Goal: Task Accomplishment & Management: Complete application form

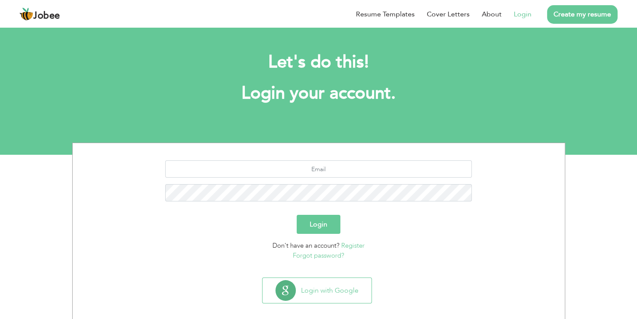
scroll to position [9, 0]
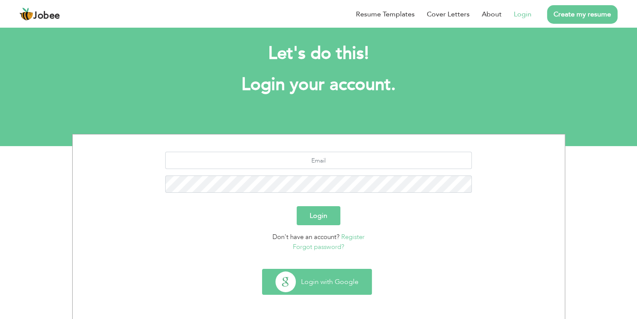
click at [318, 277] on button "Login with Google" at bounding box center [317, 282] width 109 height 25
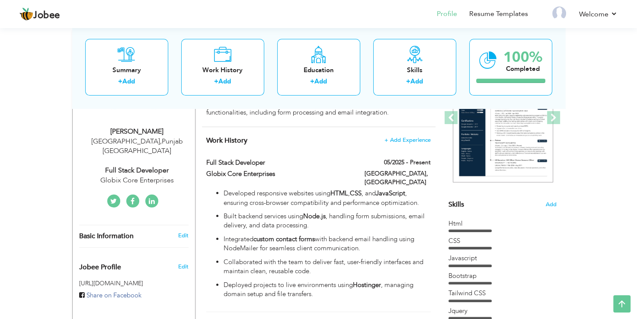
scroll to position [132, 0]
click at [414, 164] on label "05/2025 - Present" at bounding box center [404, 163] width 53 height 9
type input "Full Stack Developer"
type input "Globix Core Enterprises"
type input "05/2025"
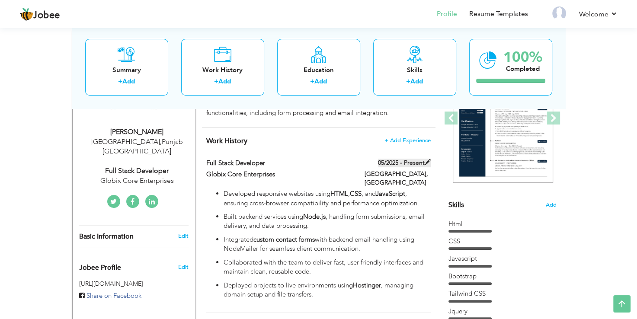
type input "[GEOGRAPHIC_DATA]"
checkbox input "true"
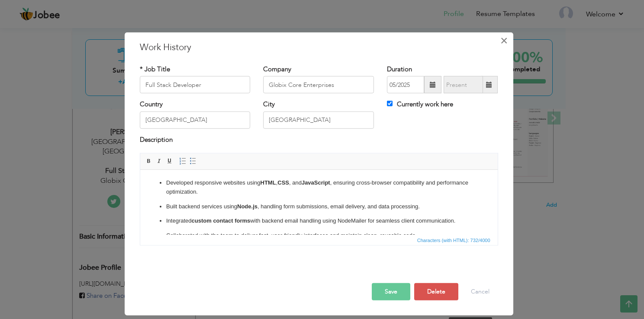
click at [502, 42] on span "×" at bounding box center [503, 41] width 7 height 16
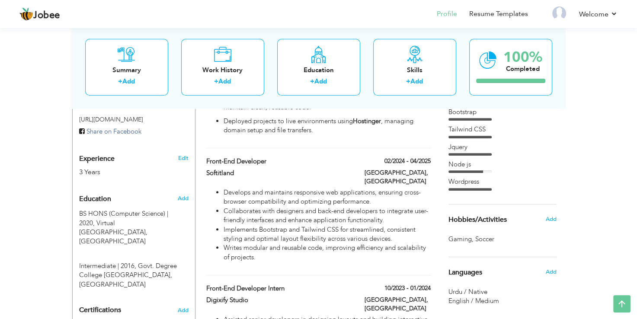
scroll to position [301, 0]
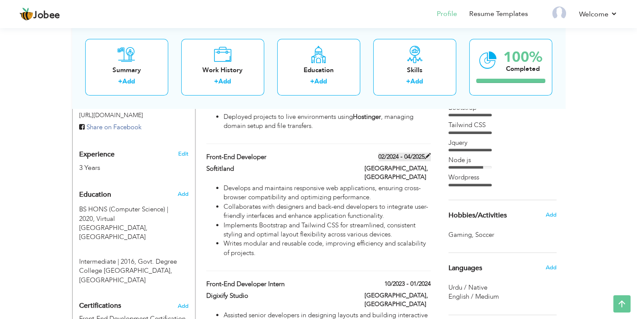
click at [429, 153] on span at bounding box center [428, 156] width 6 height 6
type input "Front-End Developer"
type input "Softitland"
type input "02/2024"
type input "04/2025"
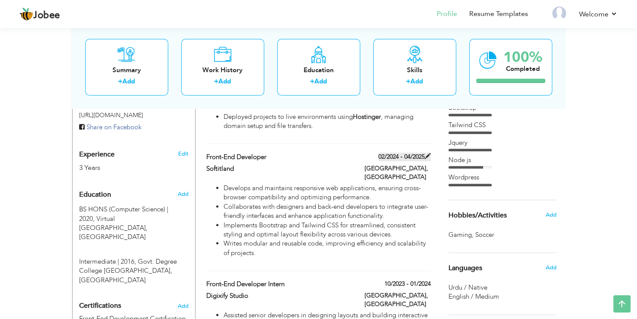
checkbox input "false"
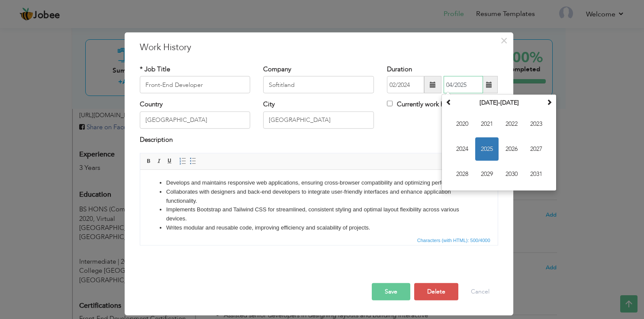
click at [467, 84] on input "04/2025" at bounding box center [463, 84] width 39 height 17
click at [451, 86] on input "03/2024" at bounding box center [463, 84] width 39 height 17
type input "12/2024"
click at [402, 288] on button "Save" at bounding box center [391, 291] width 39 height 17
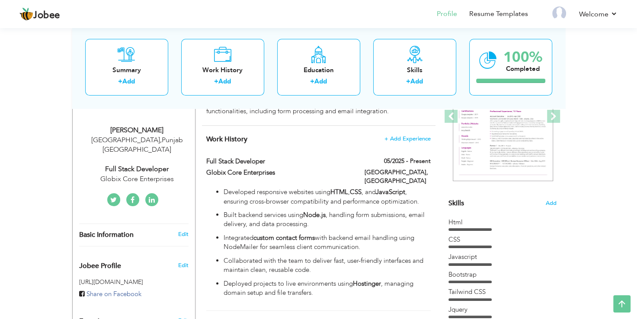
scroll to position [133, 0]
click at [399, 164] on label "05/2025 - Present" at bounding box center [404, 162] width 53 height 9
type input "Full Stack Developer"
type input "Globix Core Enterprises"
type input "05/2025"
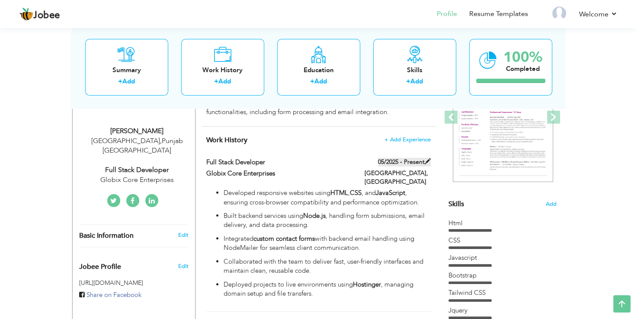
checkbox input "true"
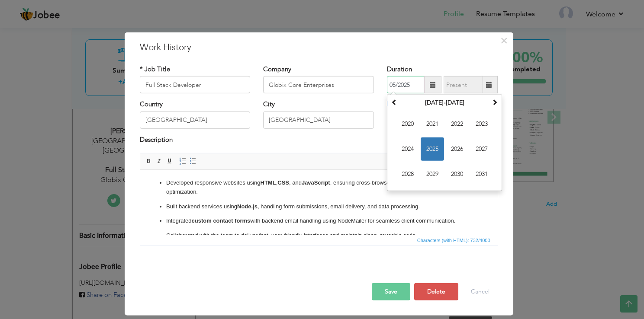
click at [410, 85] on input "05/2025" at bounding box center [405, 84] width 37 height 17
click at [396, 85] on input "05/2024" at bounding box center [405, 84] width 37 height 17
click at [394, 86] on input "04/2025" at bounding box center [405, 84] width 37 height 17
click at [394, 86] on input "05/2025" at bounding box center [405, 84] width 37 height 17
click at [411, 87] on input "12/2025" at bounding box center [405, 84] width 37 height 17
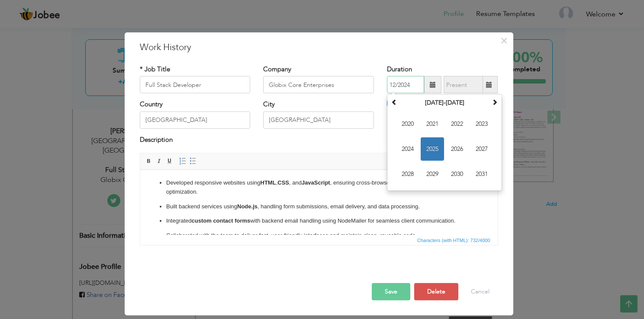
type input "12/2024"
click at [385, 292] on button "Save" at bounding box center [391, 291] width 39 height 17
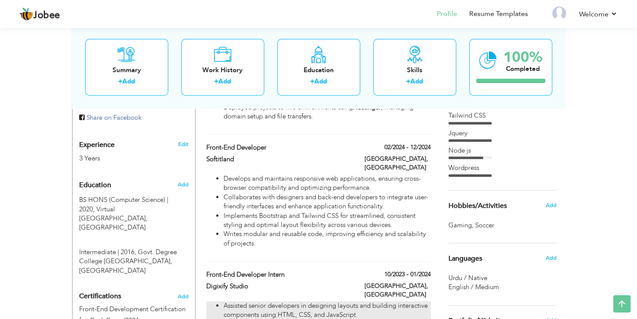
scroll to position [316, 0]
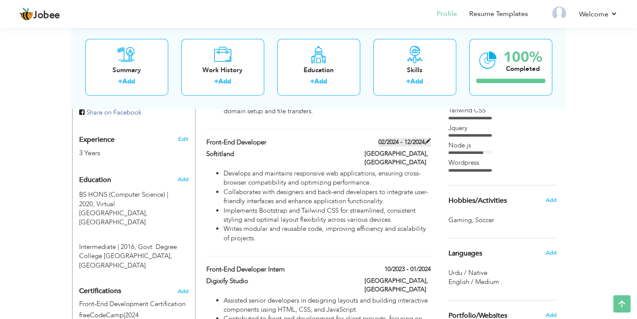
click at [391, 138] on label "02/2024 - 12/2024" at bounding box center [405, 142] width 52 height 9
type input "Front-End Developer"
type input "Softitland"
type input "02/2024"
type input "12/2024"
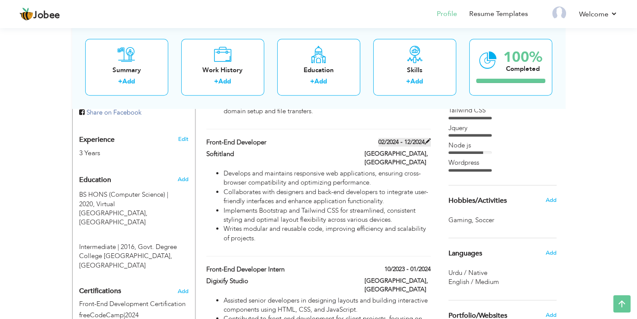
checkbox input "false"
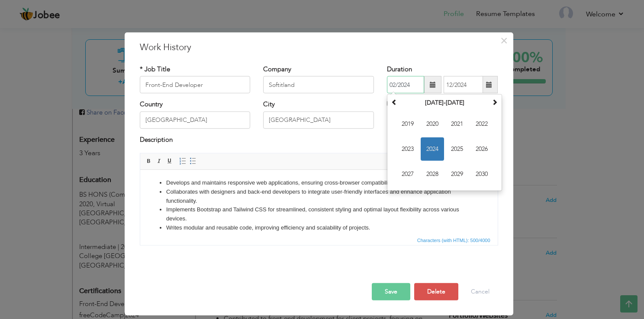
click at [393, 84] on input "02/2024" at bounding box center [405, 84] width 37 height 17
click at [394, 87] on input "02/2024" at bounding box center [405, 84] width 37 height 17
type input "04/2024"
click at [392, 286] on button "Save" at bounding box center [391, 291] width 39 height 17
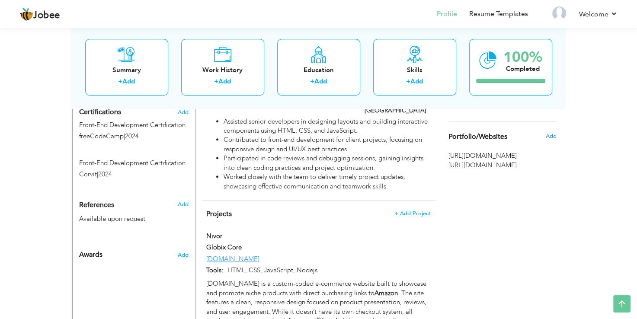
scroll to position [496, 0]
click at [415, 209] on span "+ Add Project" at bounding box center [412, 212] width 37 height 6
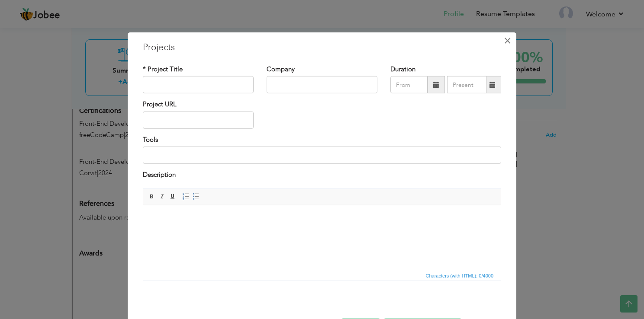
click at [504, 37] on span "×" at bounding box center [507, 41] width 7 height 16
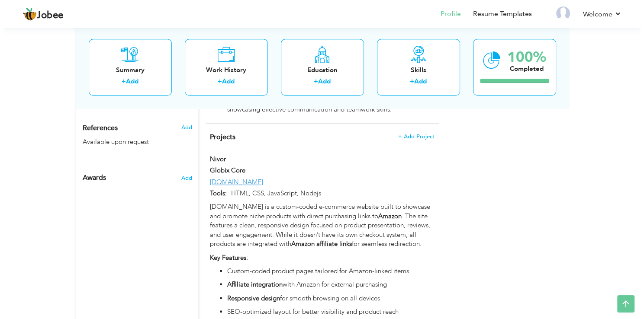
scroll to position [586, 0]
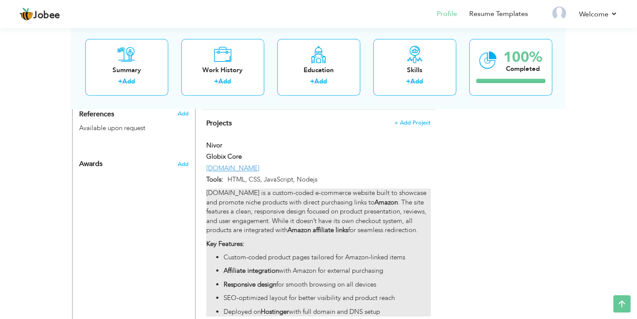
drag, startPoint x: 201, startPoint y: 119, endPoint x: 268, endPoint y: 171, distance: 85.4
click at [268, 171] on div "Nivor Nivor Globix Core nivor.li Tools: Amazon" at bounding box center [318, 235] width 224 height 189
type input "Nivor"
type input "Globix Core"
type input "[DOMAIN_NAME]"
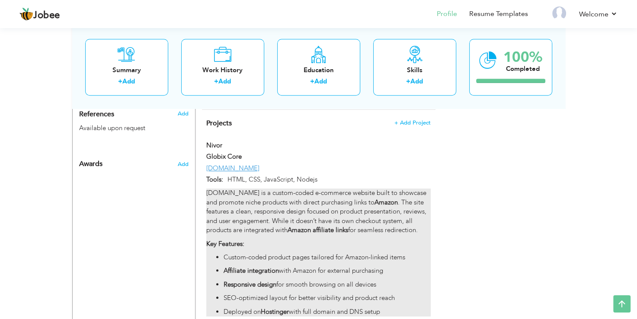
type input "HTML, CSS, JavaScript, Nodejs"
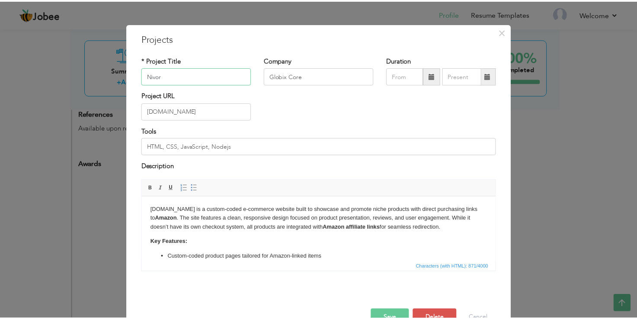
scroll to position [0, 0]
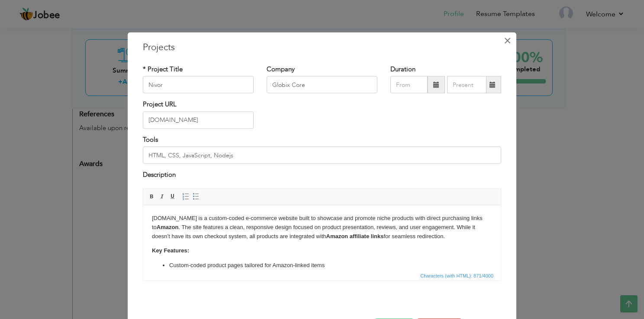
click at [508, 45] on button "×" at bounding box center [507, 41] width 14 height 14
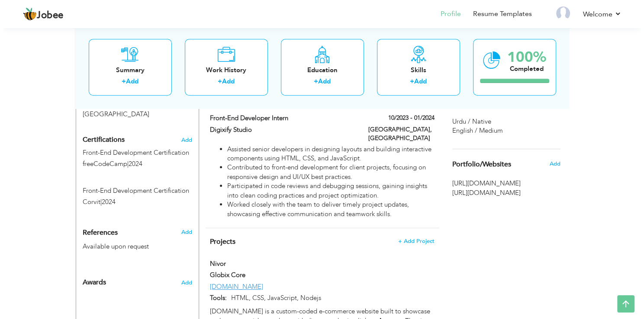
scroll to position [469, 0]
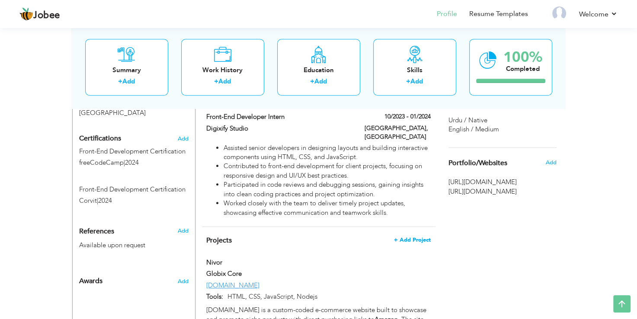
click at [414, 237] on span "+ Add Project" at bounding box center [412, 240] width 37 height 6
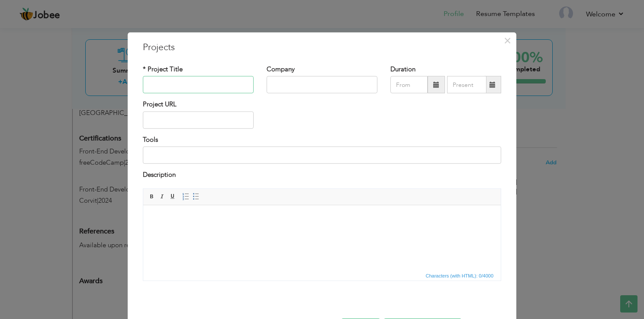
click at [190, 90] on input "text" at bounding box center [198, 84] width 111 height 17
paste input "[URL][DOMAIN_NAME]"
click at [242, 84] on input "[URL][DOMAIN_NAME]" at bounding box center [198, 84] width 111 height 17
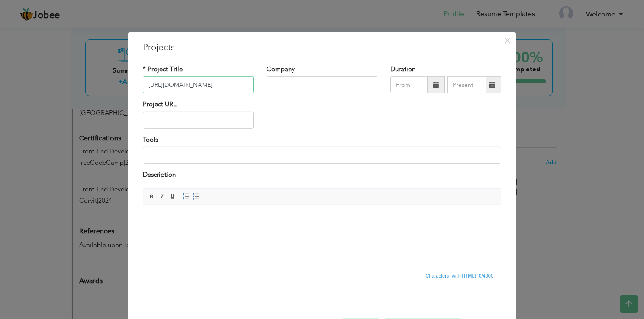
click at [242, 84] on input "[URL][DOMAIN_NAME]" at bounding box center [198, 84] width 111 height 17
type input "Britanica Trading"
click at [209, 123] on input "text" at bounding box center [198, 120] width 111 height 17
paste input "[URL][DOMAIN_NAME]"
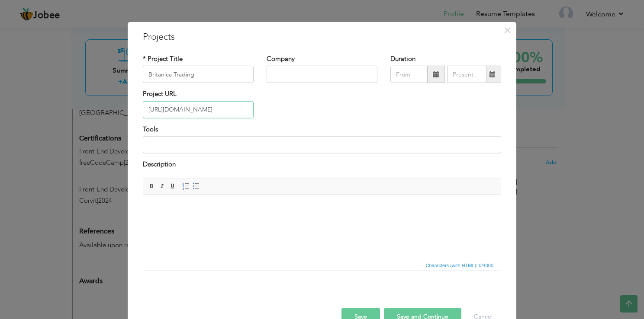
type input "[URL][DOMAIN_NAME]"
click at [195, 147] on input at bounding box center [322, 144] width 358 height 17
click at [201, 210] on body at bounding box center [322, 207] width 340 height 9
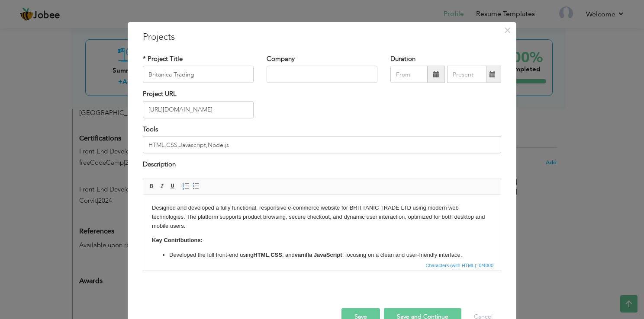
scroll to position [100, 0]
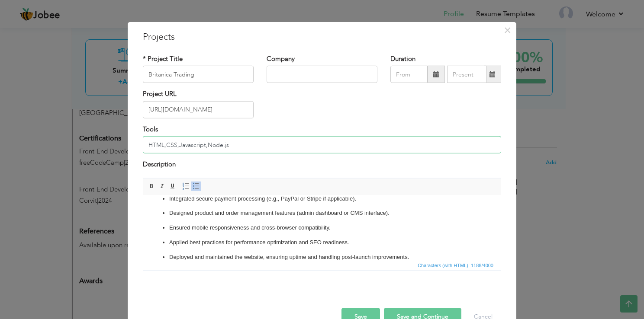
click at [159, 147] on input "HTML,CSS,Javascript,Node.js" at bounding box center [322, 144] width 358 height 17
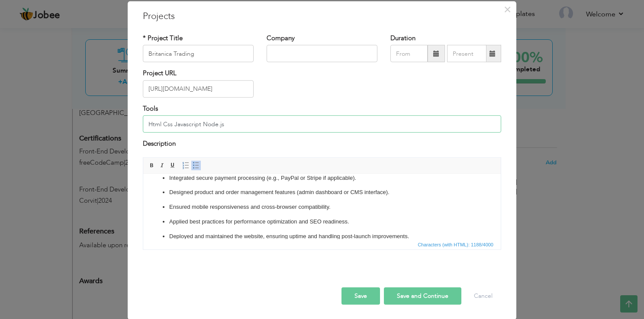
type input "Html Css Javascript Node.js"
click at [353, 297] on button "Save" at bounding box center [360, 295] width 39 height 17
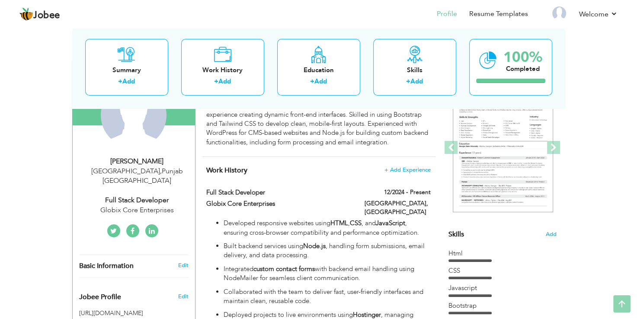
scroll to position [0, 0]
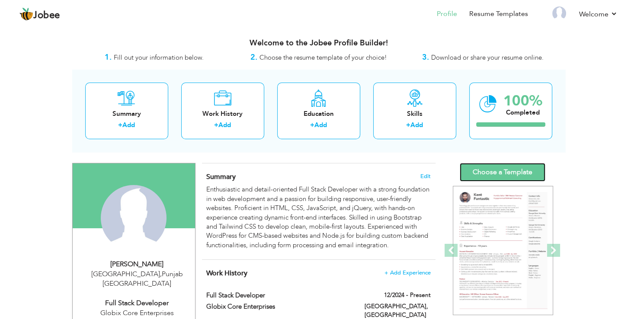
click at [479, 172] on link "Choose a Template" at bounding box center [503, 172] width 86 height 19
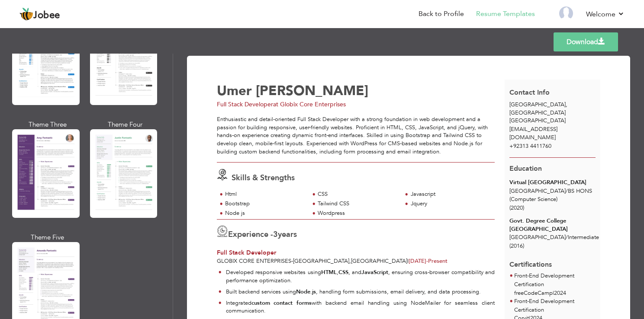
scroll to position [734, 0]
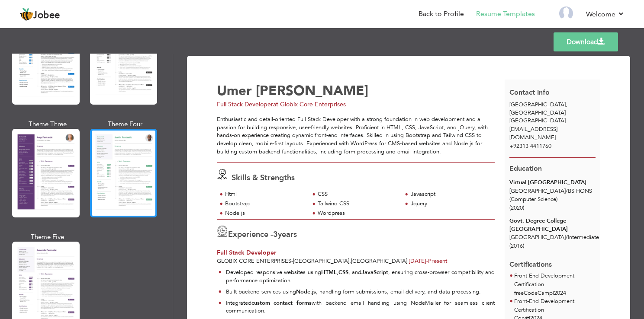
click at [132, 165] on div at bounding box center [124, 173] width 68 height 89
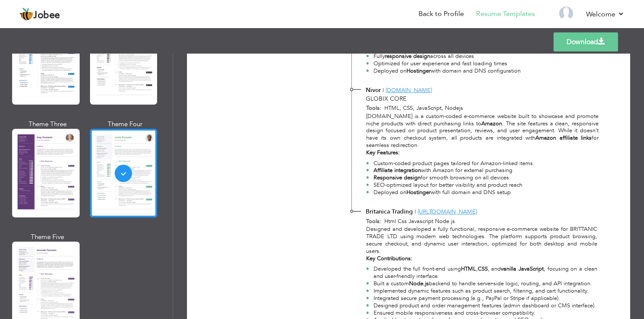
scroll to position [1215, 0]
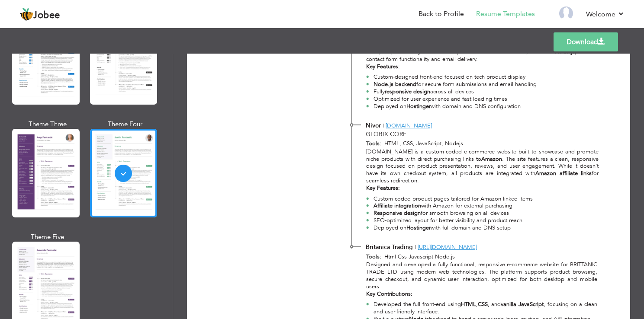
click at [557, 43] on link "Download" at bounding box center [585, 41] width 64 height 19
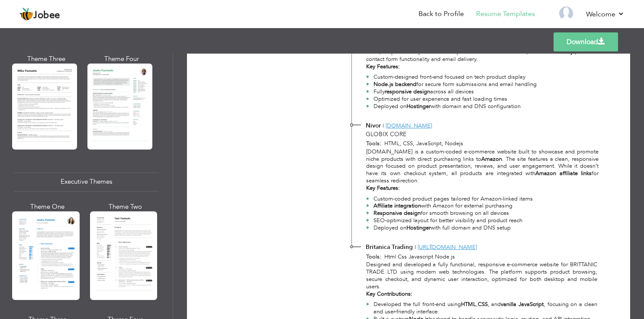
scroll to position [531, 0]
